Goal: Task Accomplishment & Management: Manage account settings

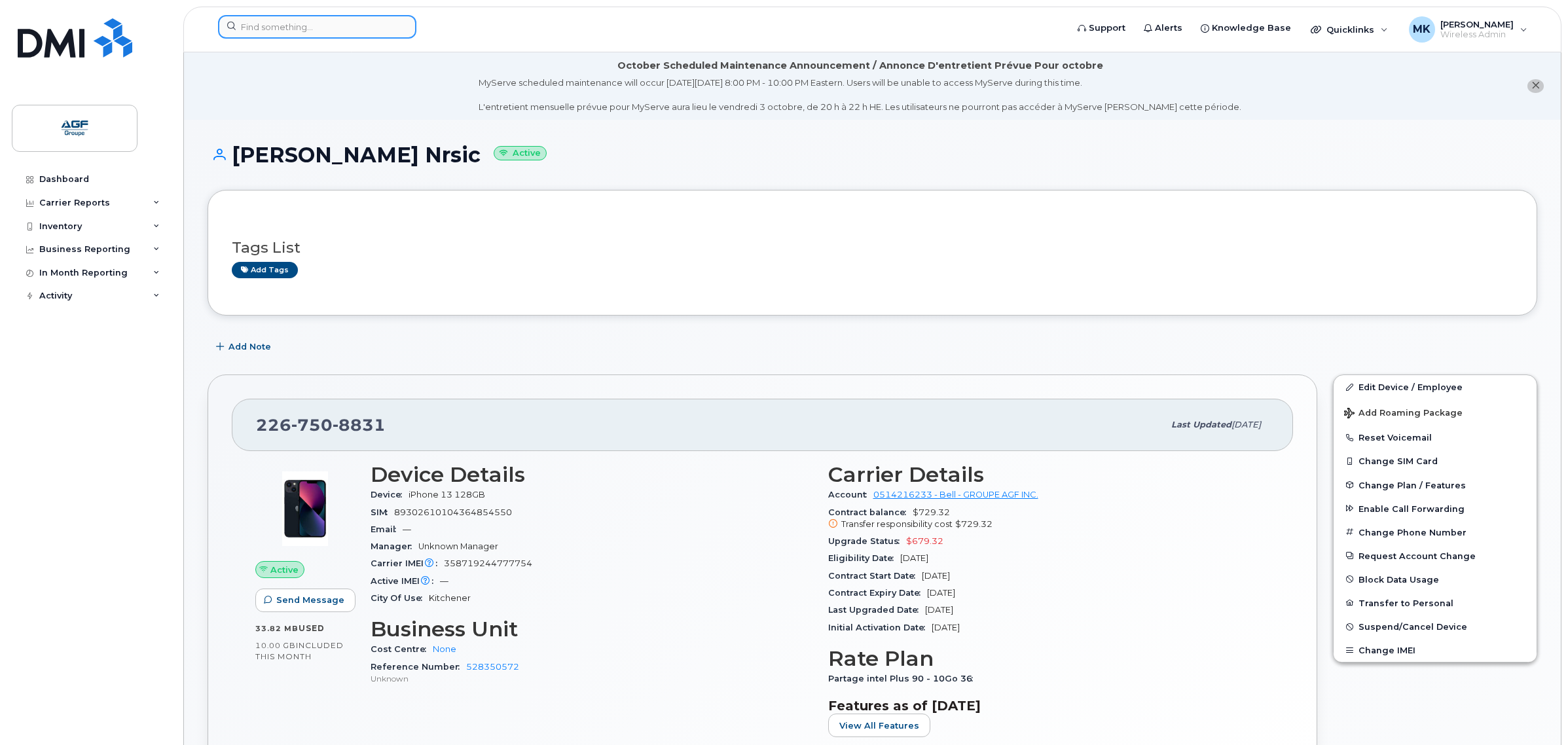
click at [311, 33] on input at bounding box center [318, 27] width 199 height 24
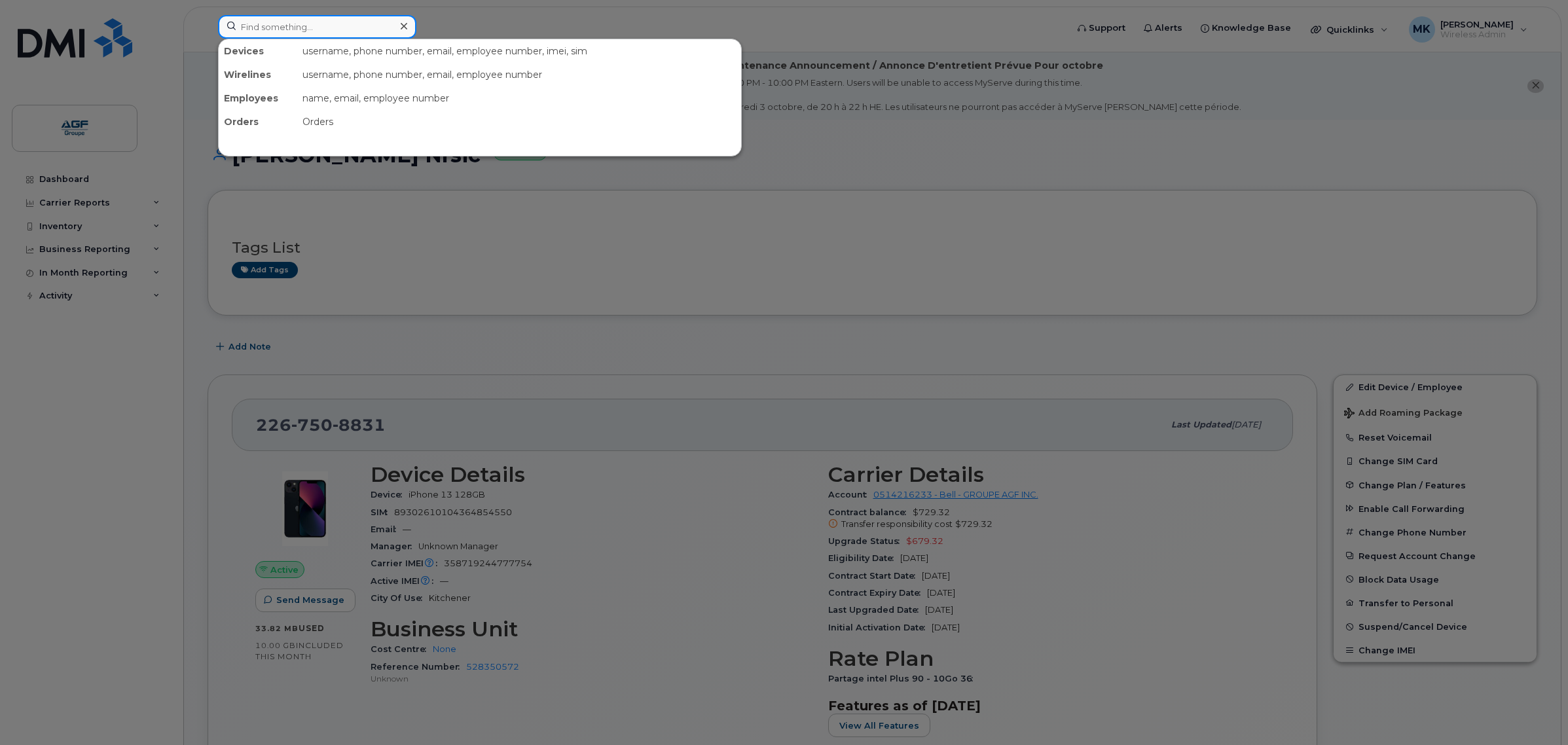
paste input "226-747-5869"
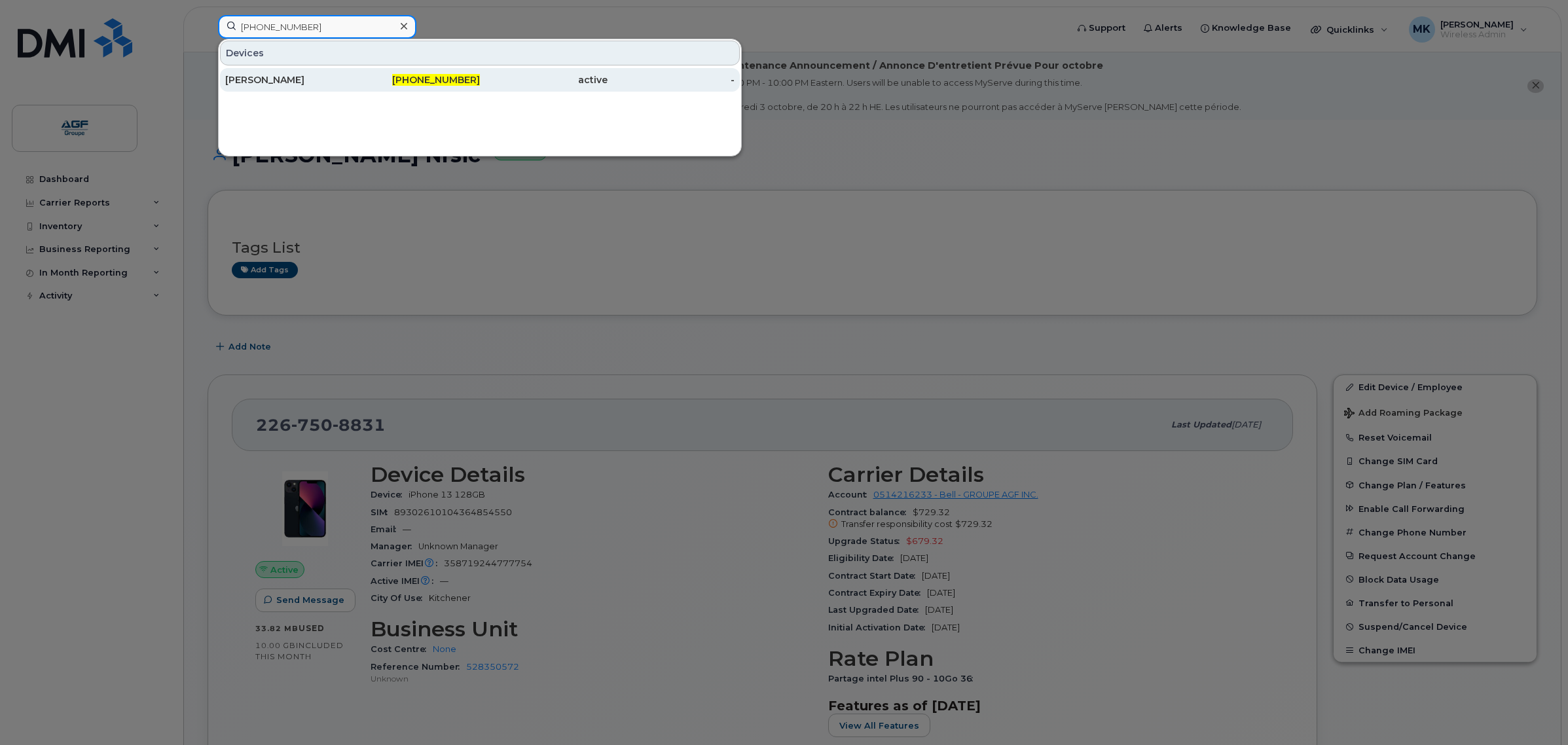
type input "226-747-5869"
drag, startPoint x: 334, startPoint y: 76, endPoint x: 278, endPoint y: 88, distance: 57.3
click at [334, 76] on div "Aveline Barkhouse" at bounding box center [289, 80] width 127 height 13
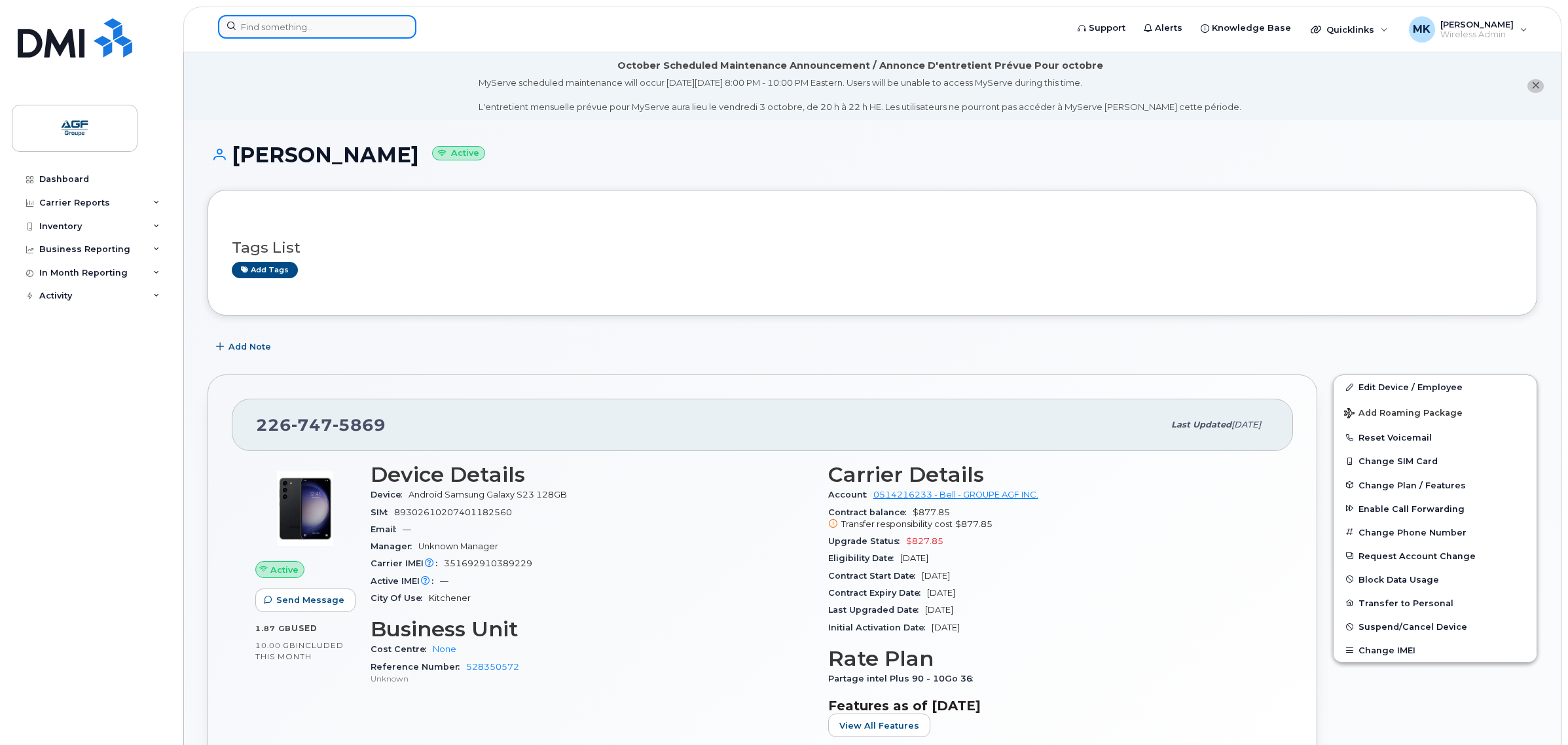
click at [335, 29] on input at bounding box center [318, 27] width 199 height 24
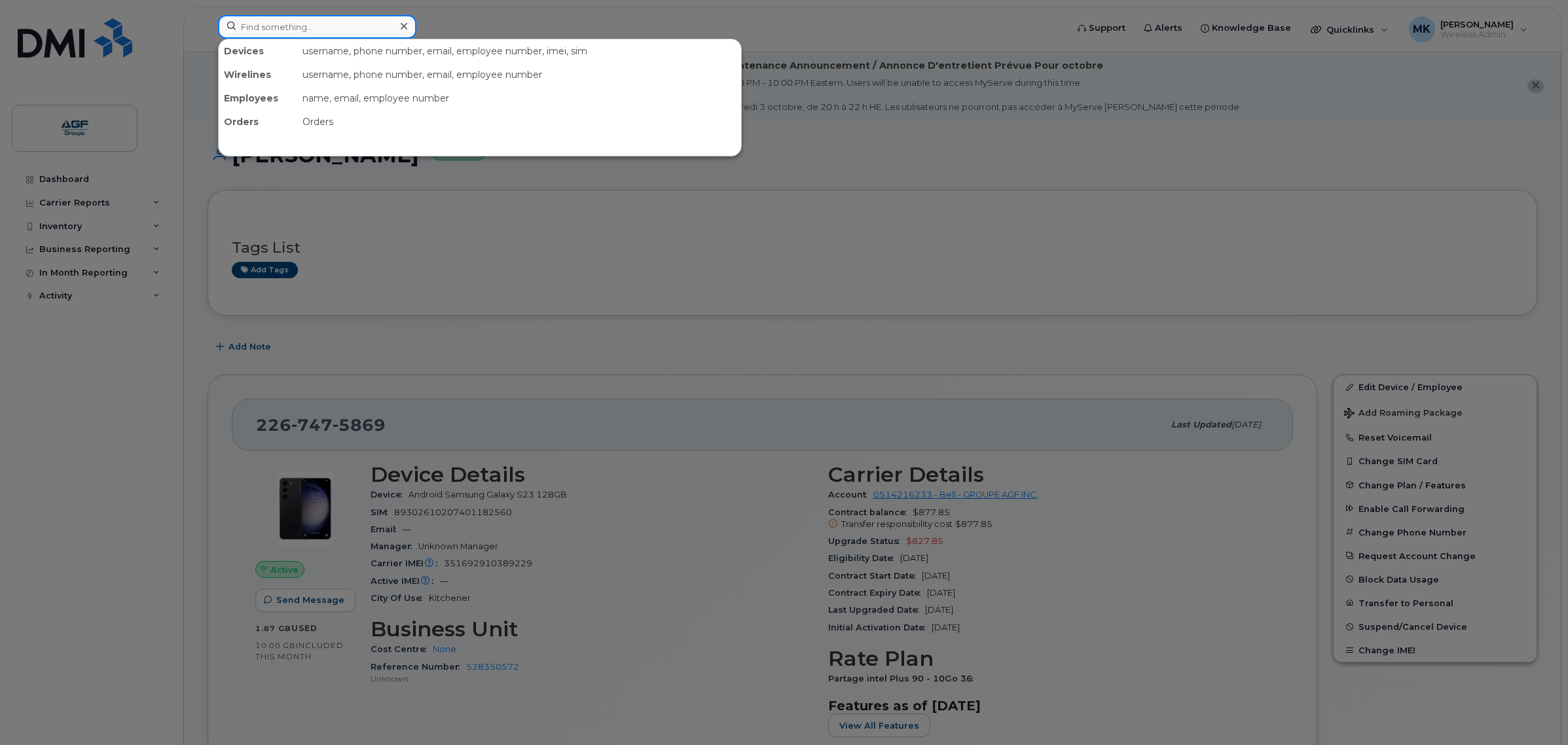
paste input "514-604-3073"
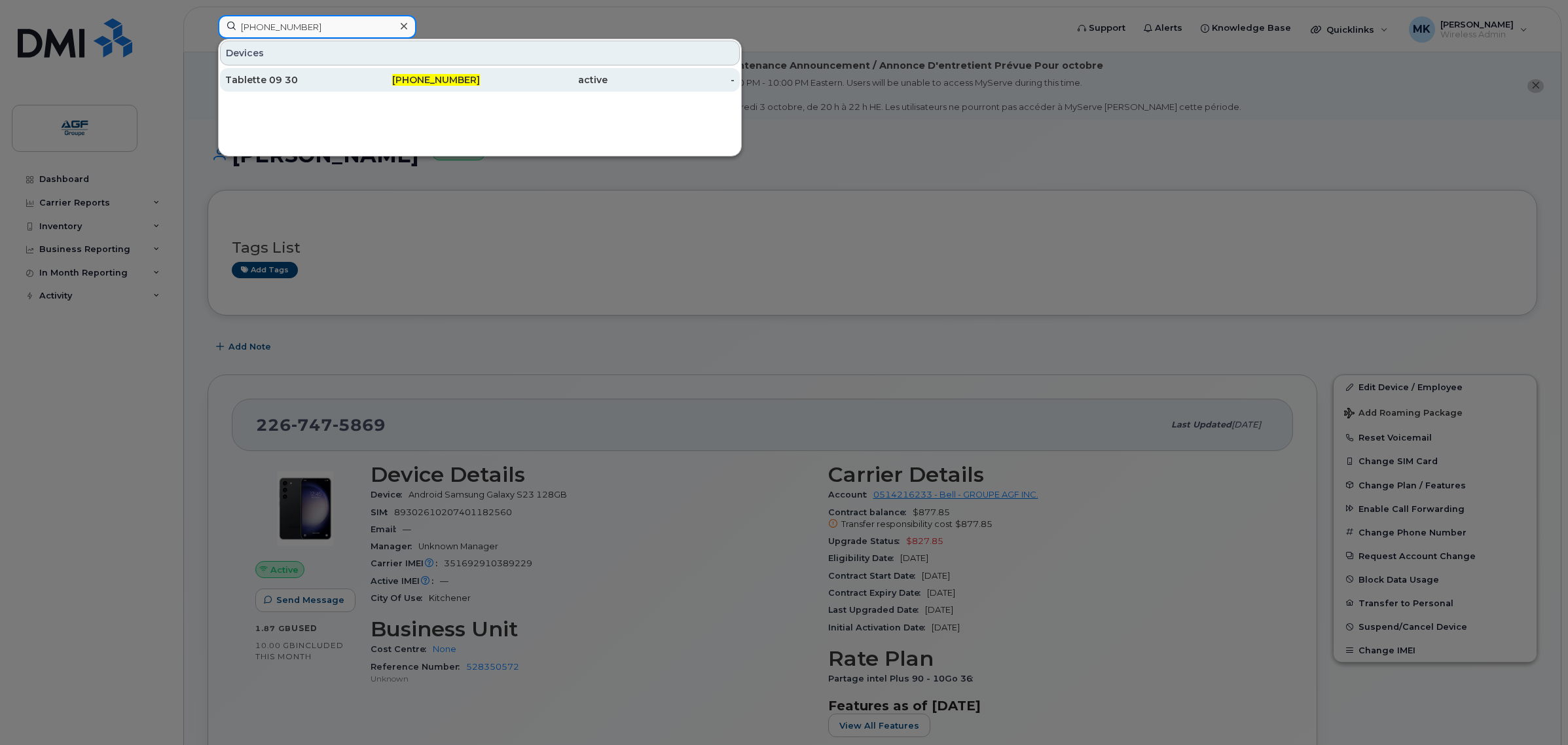
type input "514-604-3073"
click at [322, 72] on div "Tablette 09 30" at bounding box center [289, 80] width 127 height 24
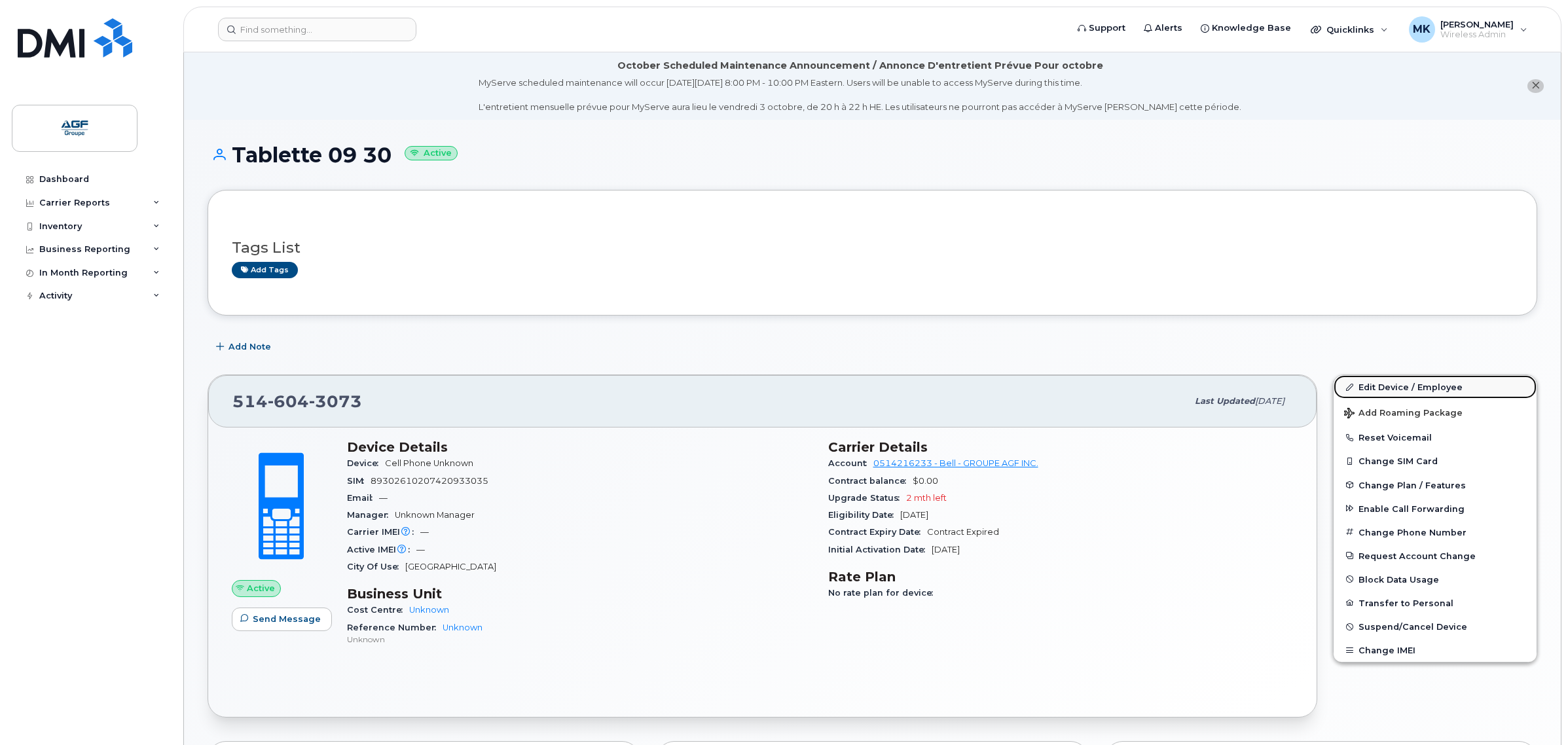
click at [1426, 387] on link "Edit Device / Employee" at bounding box center [1435, 387] width 203 height 24
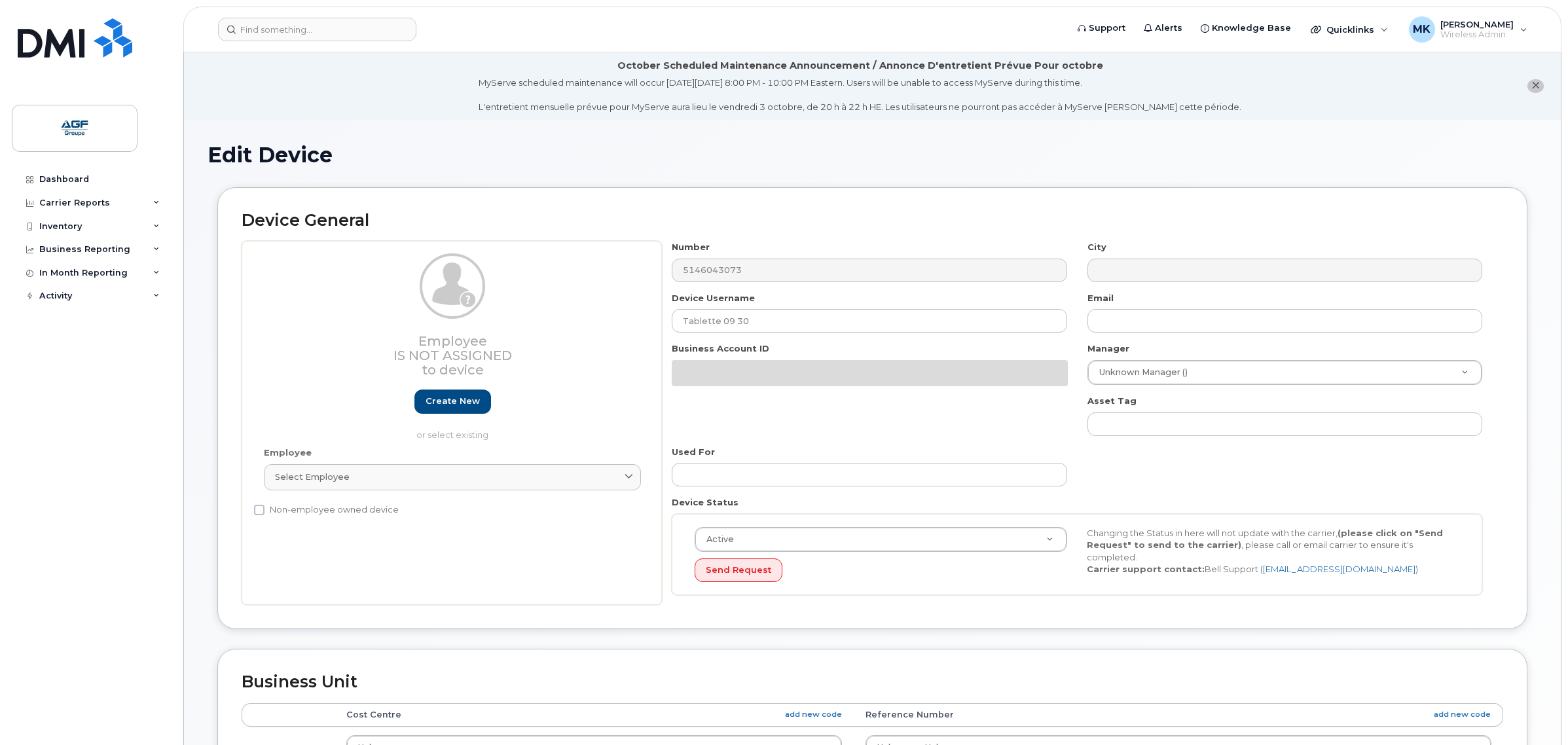
select select "33509692"
select select "33509674"
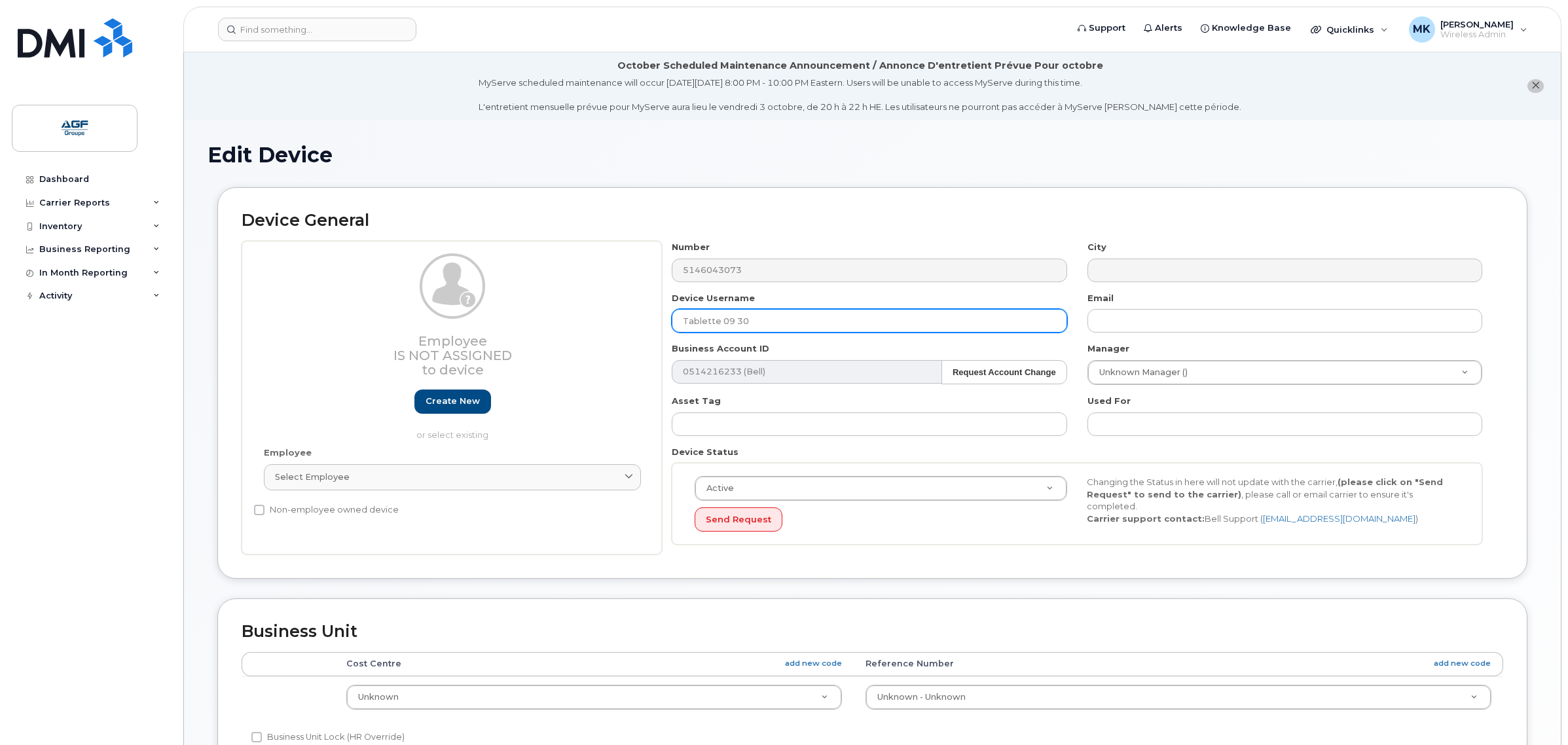
drag, startPoint x: 788, startPoint y: 320, endPoint x: 628, endPoint y: 328, distance: 160.2
click at [628, 328] on div "Employee Is not assigned to device Create new or select existing Employee Selec…" at bounding box center [872, 397] width 1262 height 313
paste input "LGL-TB-24"
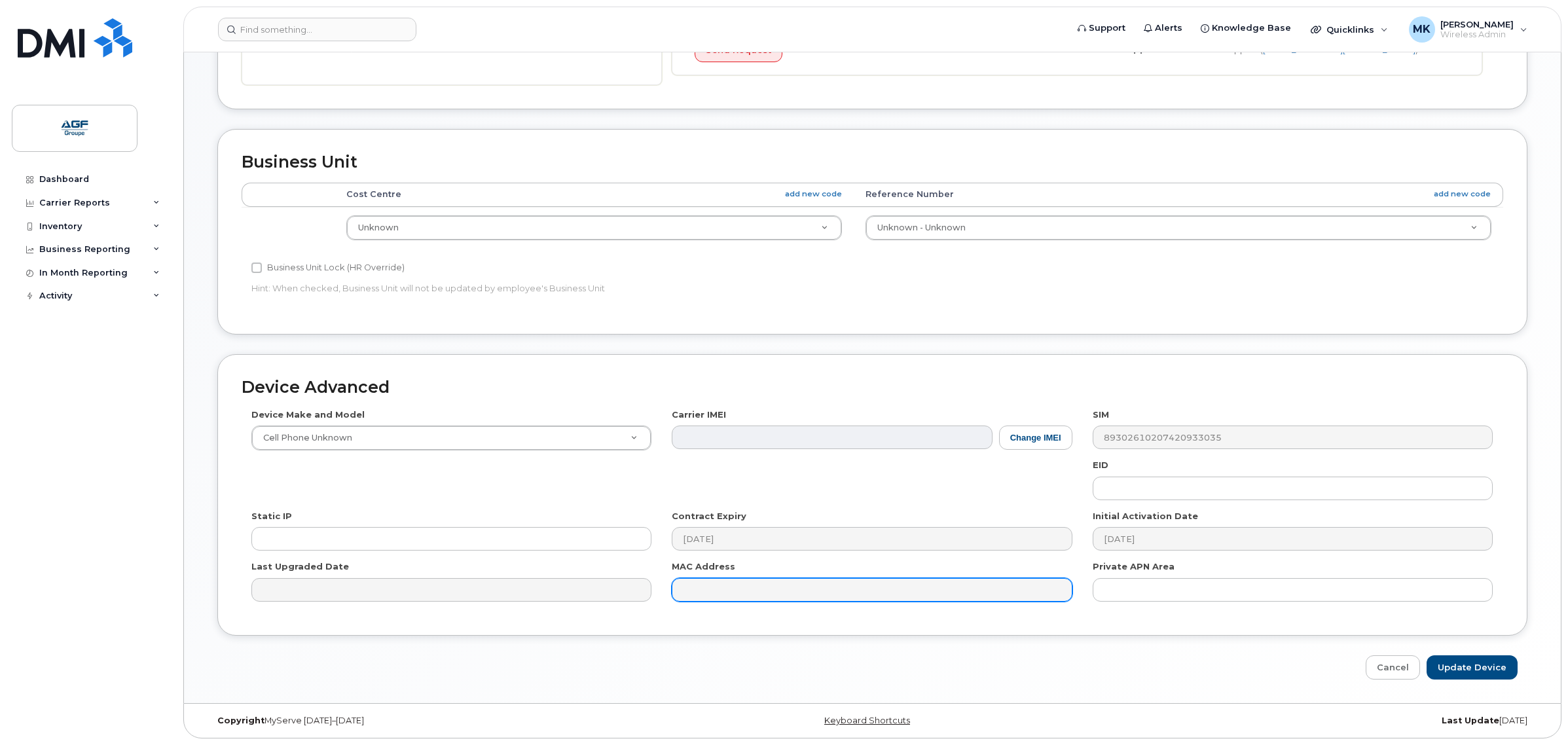
scroll to position [472, 0]
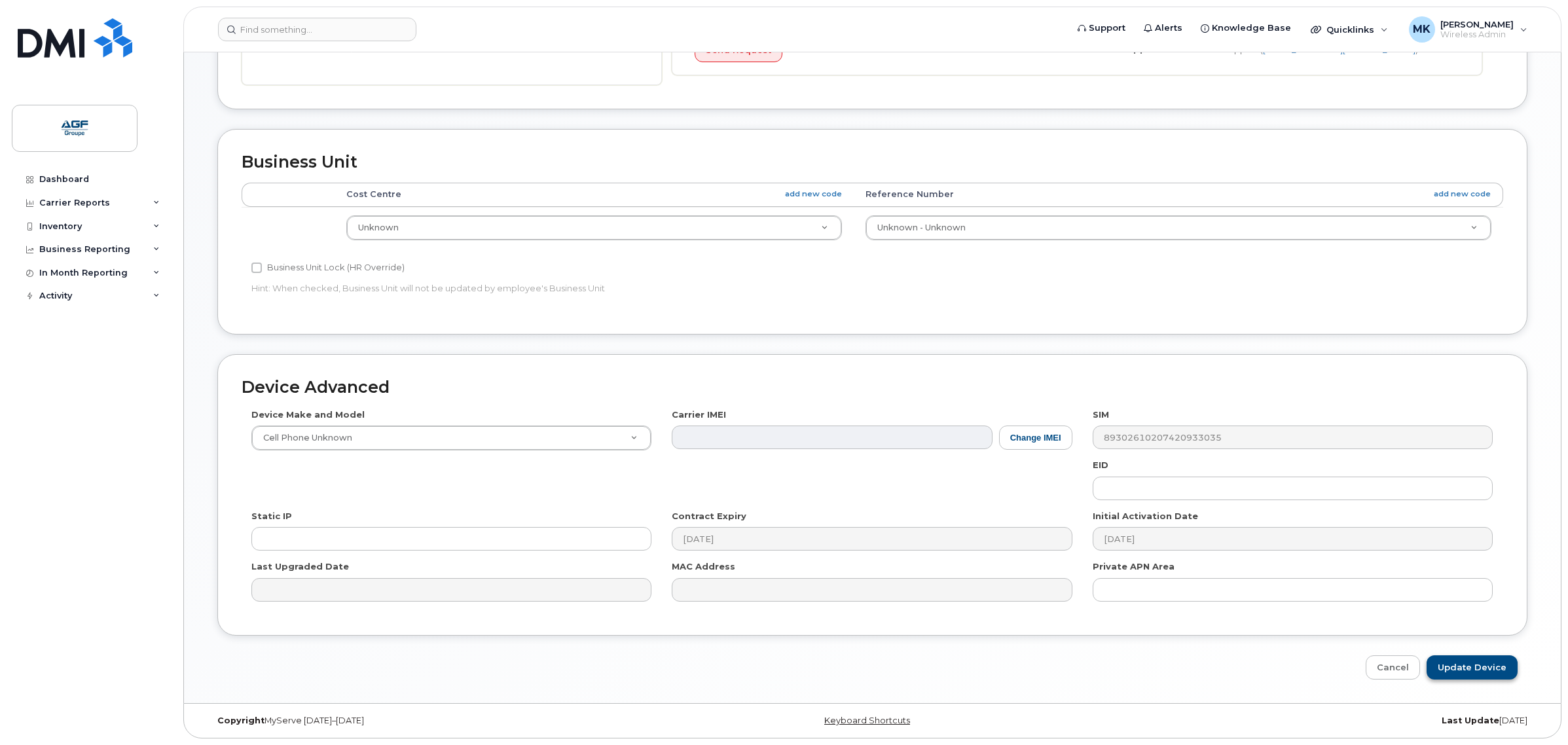
type input "LGL-TB-24"
drag, startPoint x: 1443, startPoint y: 665, endPoint x: 1194, endPoint y: 635, distance: 250.8
click at [1443, 665] on input "Update Device" at bounding box center [1472, 667] width 91 height 24
type input "Saving..."
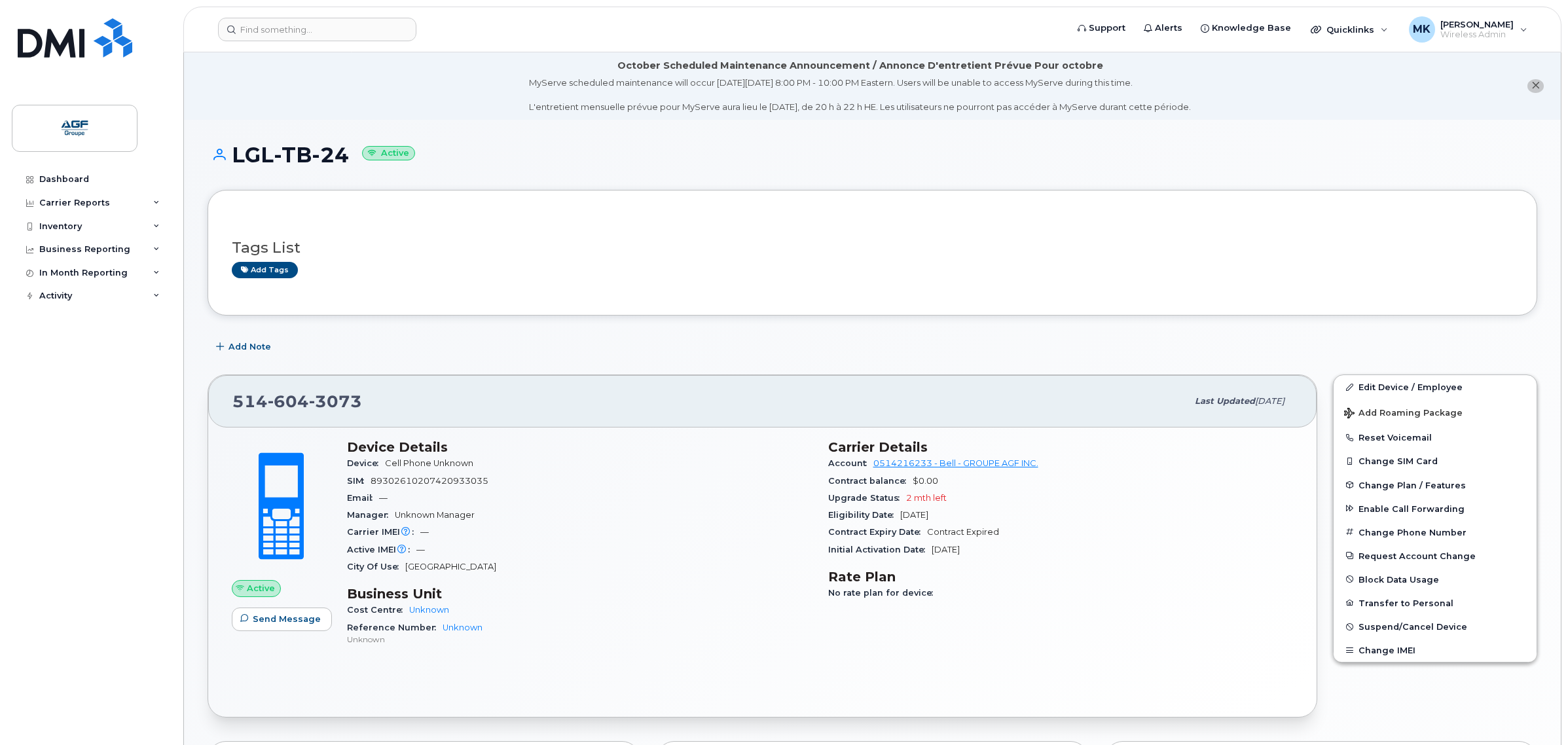
click at [411, 89] on li "October Scheduled Maintenance Announcement / Annonce D'entretient Prévue Pour o…" at bounding box center [873, 86] width 1377 height 67
